Goal: Task Accomplishment & Management: Manage account settings

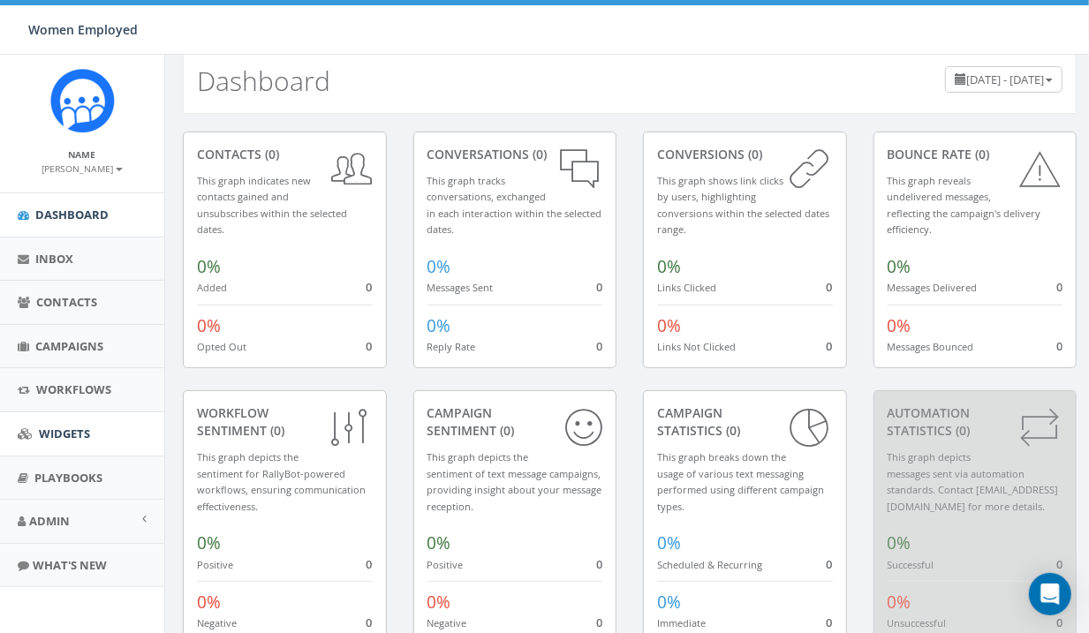
scroll to position [163, 0]
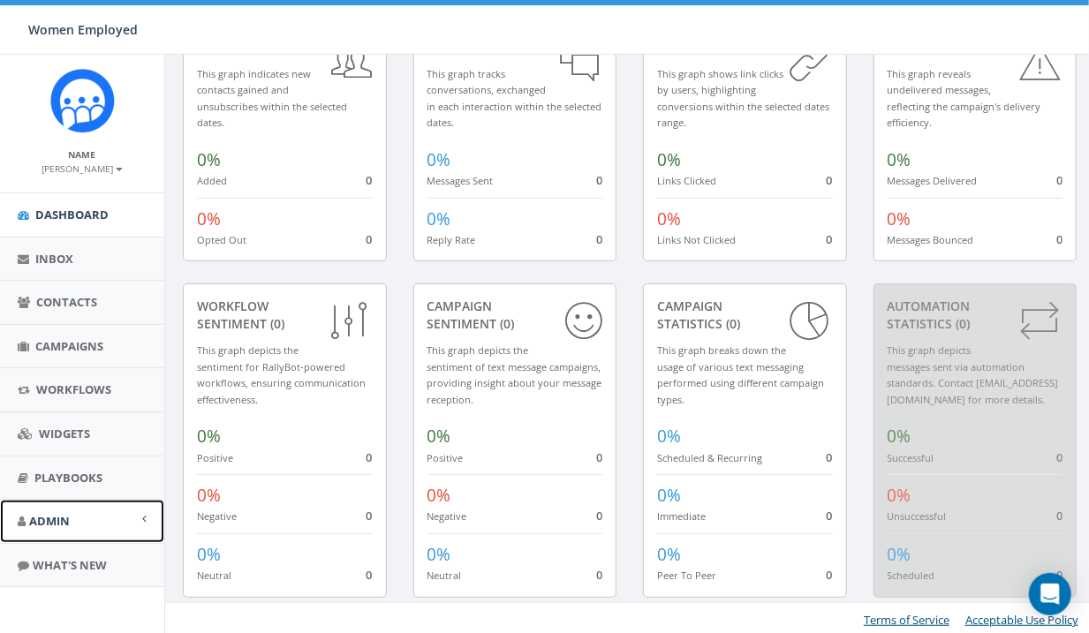
click at [84, 519] on link "Admin" at bounding box center [82, 521] width 164 height 43
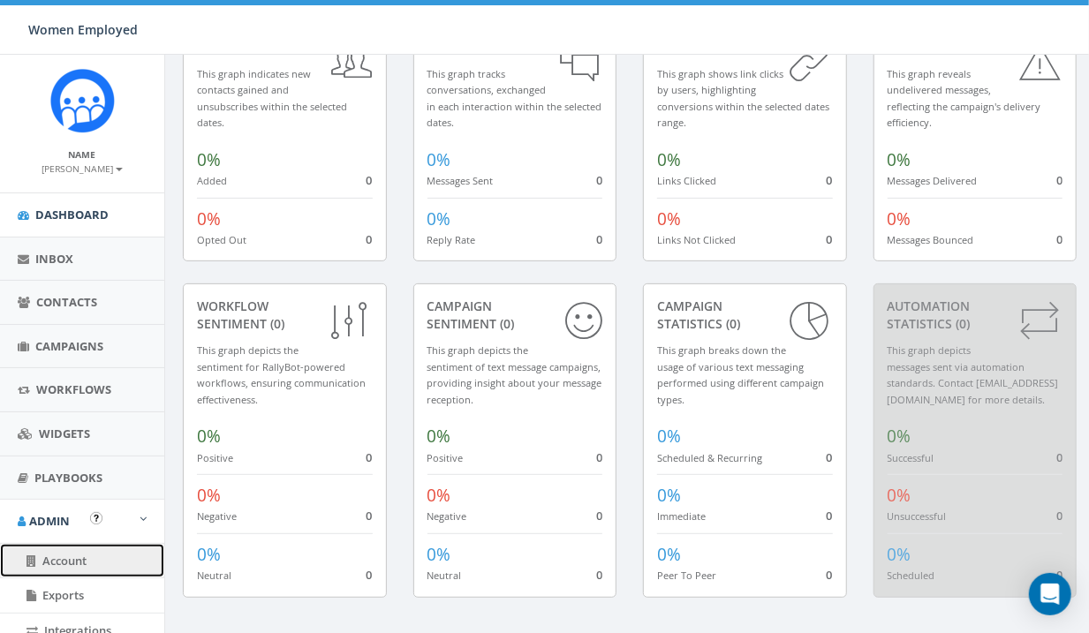
click at [42, 569] on link "Account" at bounding box center [82, 561] width 164 height 34
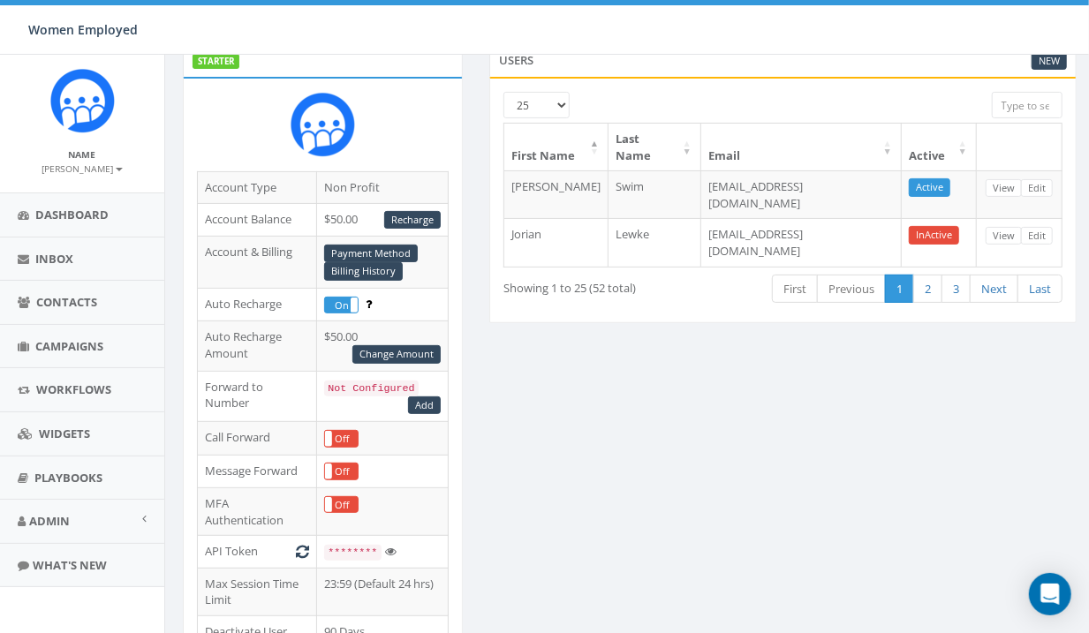
scroll to position [105, 0]
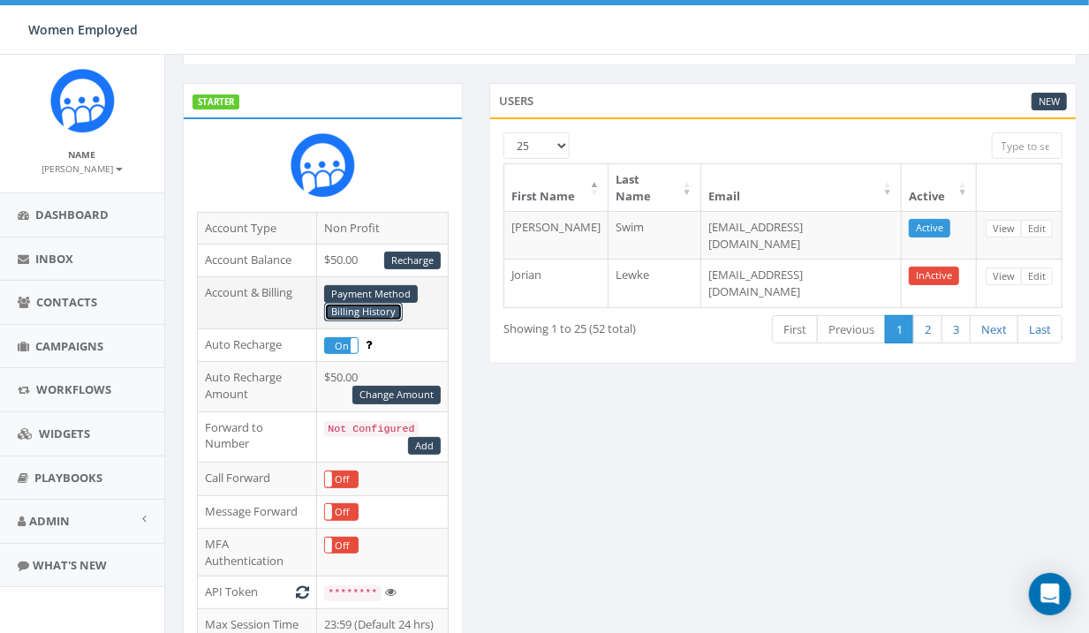
click at [351, 306] on link "Billing History" at bounding box center [363, 312] width 79 height 19
